Goal: Consume media (video, audio)

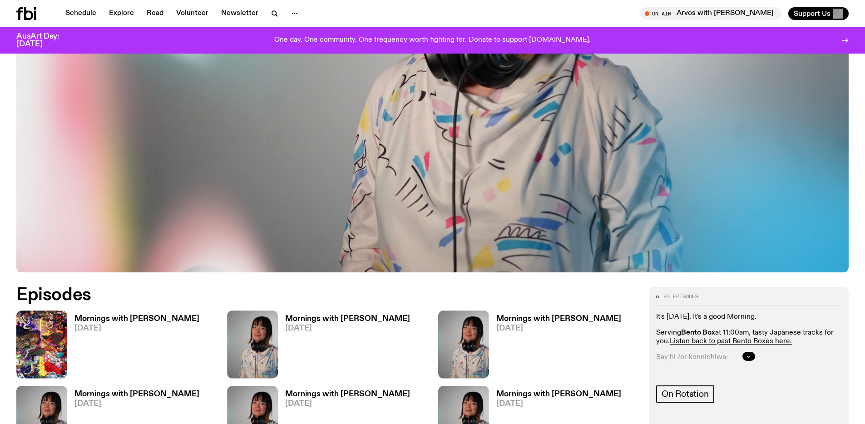
scroll to position [436, 0]
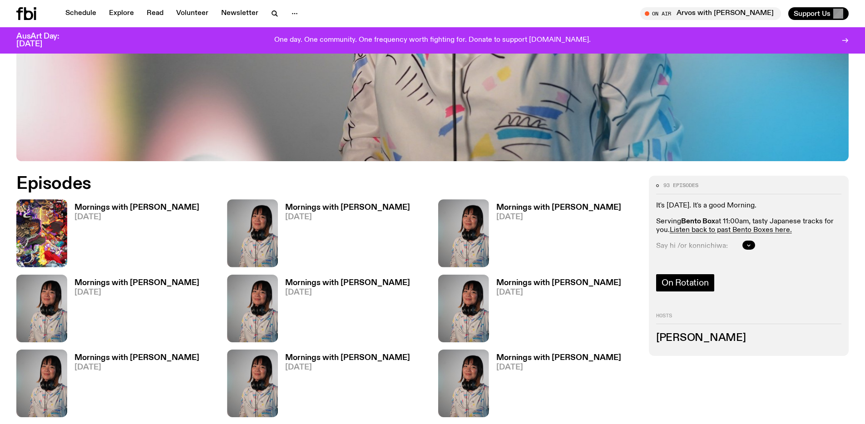
click at [695, 280] on span "On Rotation" at bounding box center [684, 283] width 47 height 10
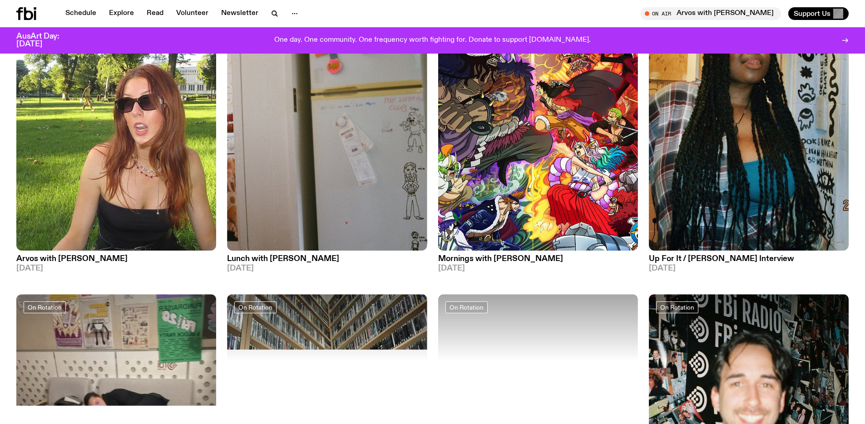
scroll to position [147, 0]
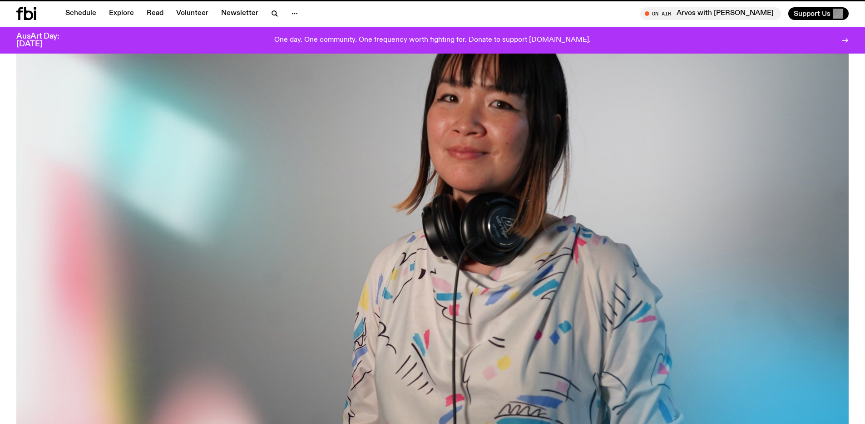
scroll to position [436, 0]
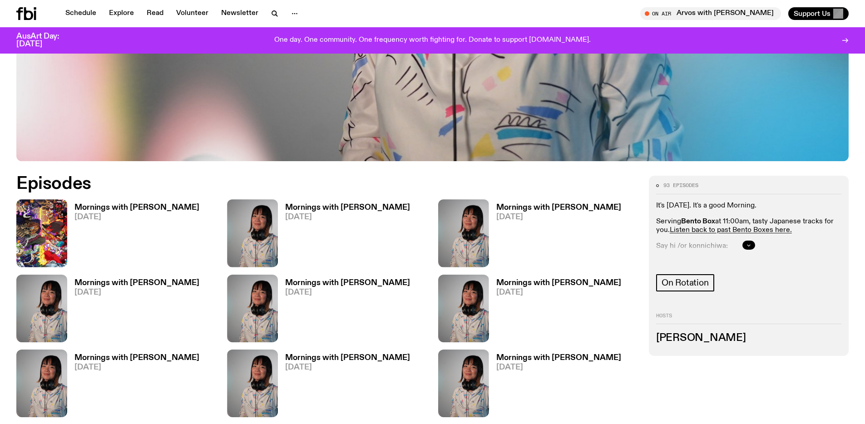
click at [753, 245] on button "button" at bounding box center [748, 245] width 13 height 9
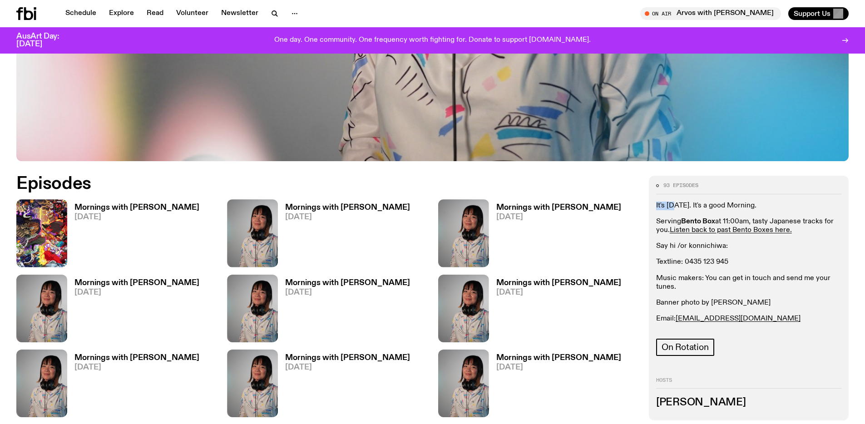
drag, startPoint x: 655, startPoint y: 201, endPoint x: 674, endPoint y: 208, distance: 20.6
click at [674, 208] on p "It's [DATE]. It's a good Morning." at bounding box center [748, 206] width 185 height 9
click at [796, 209] on p "It's [DATE]. It's a good Morning." at bounding box center [748, 206] width 185 height 9
drag, startPoint x: 800, startPoint y: 230, endPoint x: 652, endPoint y: 205, distance: 150.0
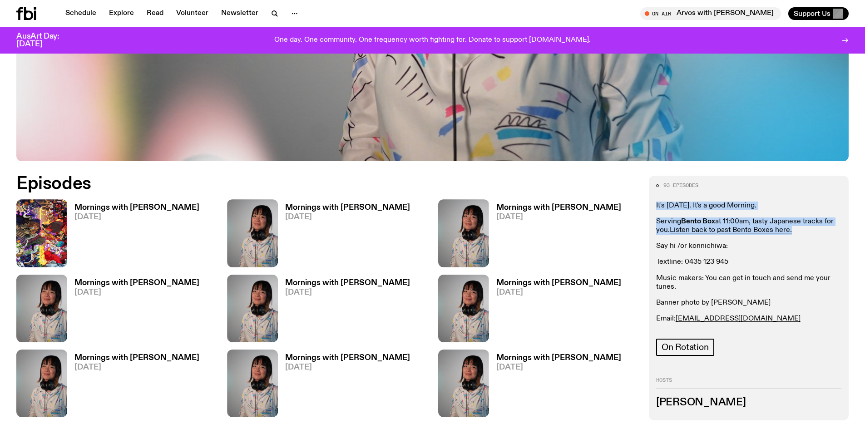
click at [652, 205] on div "93 episodes It's [DATE]. It's a good Morning. Serving Bento Box at 11:00am, tas…" at bounding box center [749, 298] width 200 height 244
copy div "It's [DATE]. It's a good Morning. Serving Bento Box at 11:00am, tasty Japanese …"
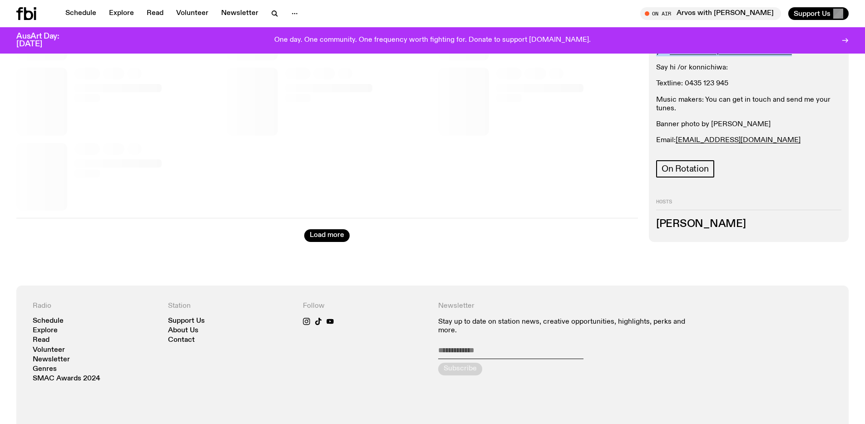
scroll to position [1696, 0]
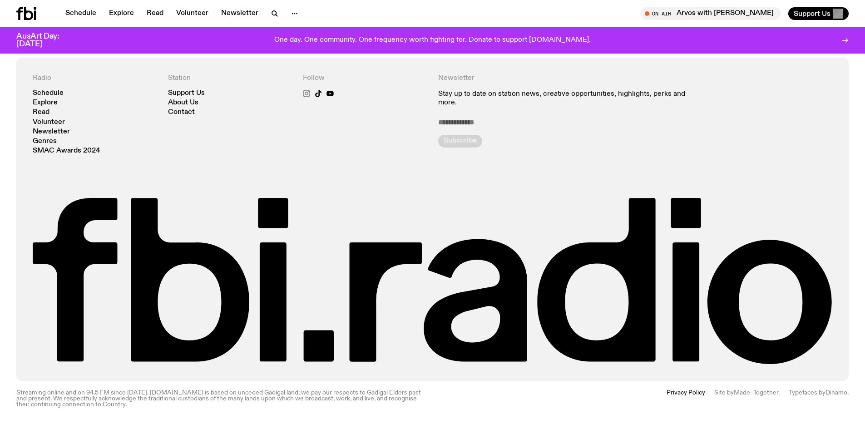
click at [305, 92] on icon at bounding box center [306, 93] width 7 height 7
